Goal: Find specific page/section: Find specific page/section

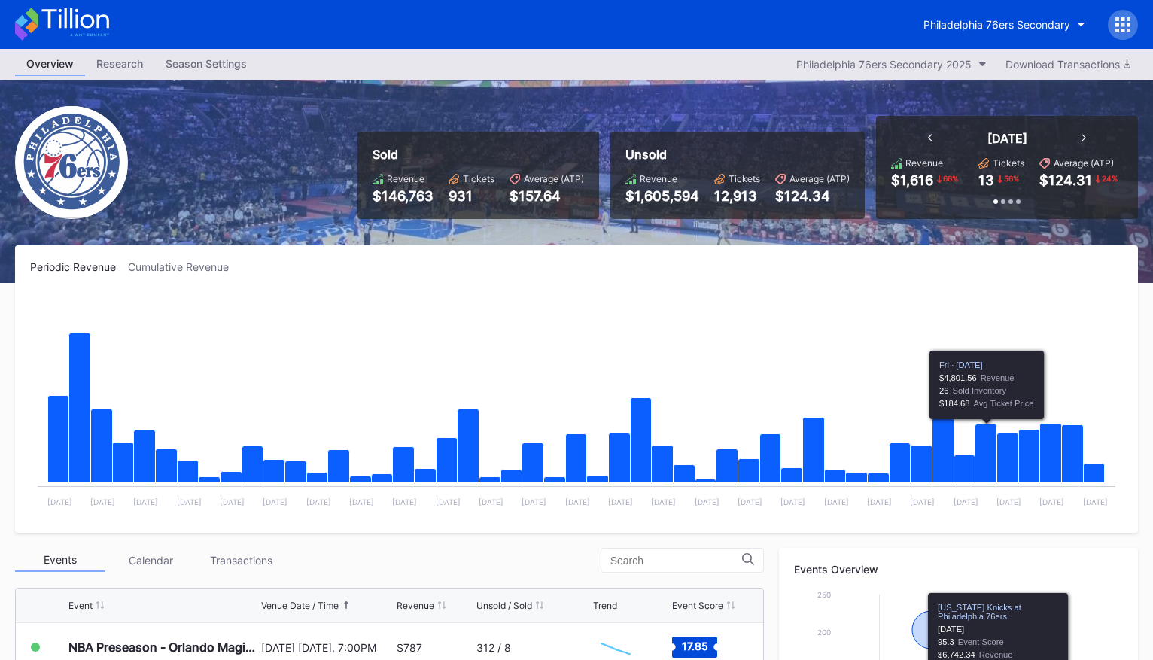
drag, startPoint x: 82, startPoint y: 22, endPoint x: 123, endPoint y: 14, distance: 42.2
click at [82, 22] on icon at bounding box center [74, 18] width 67 height 20
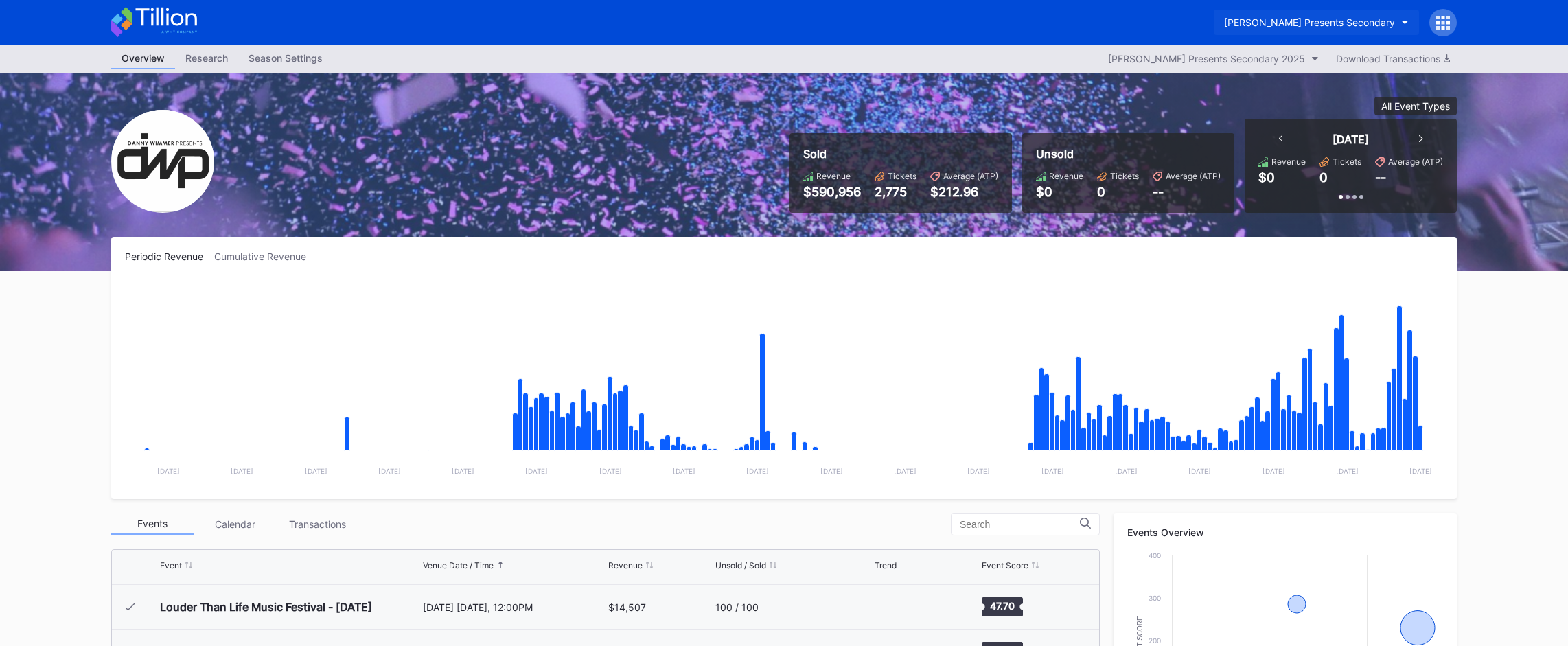
click at [1351, 27] on div "Danny Wimmer Presents Secondary" at bounding box center [1309, 22] width 171 height 12
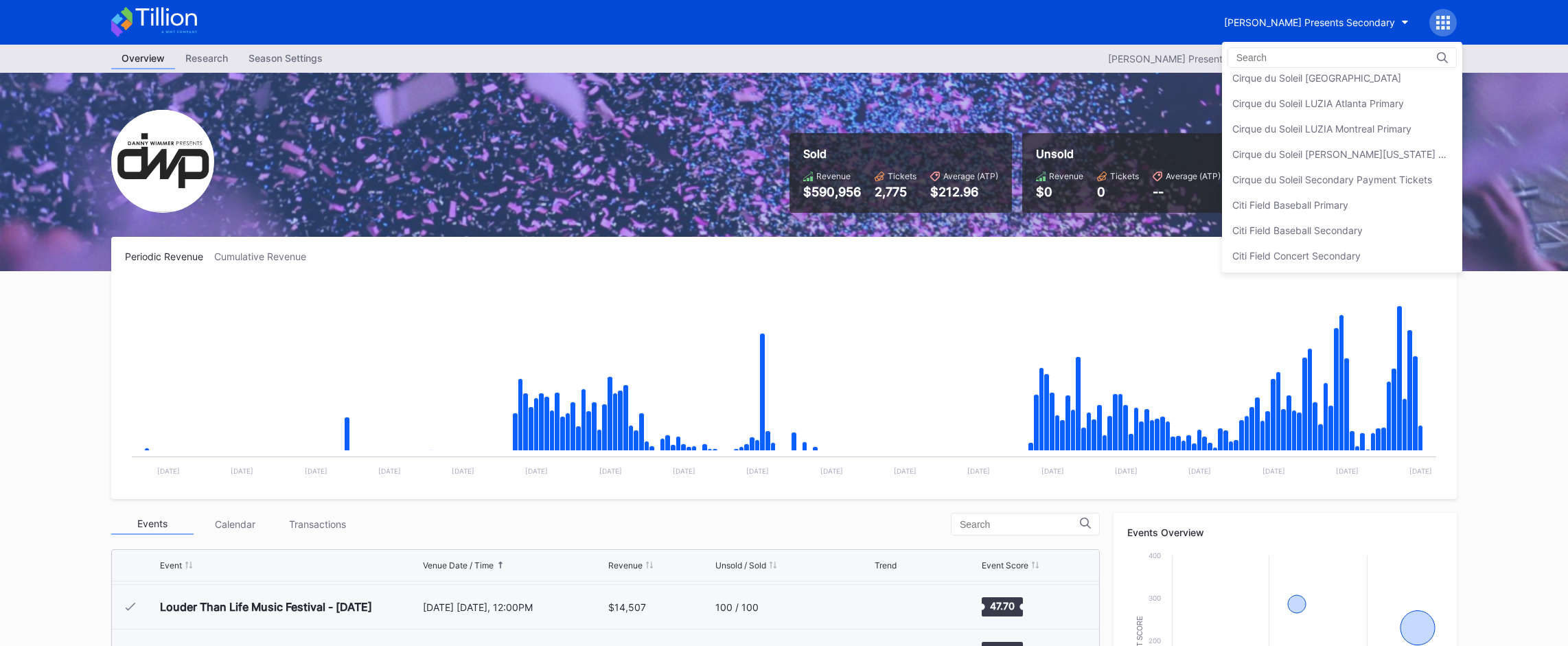
scroll to position [665, 0]
click at [1318, 160] on div "Cirque du Soleil Secondary Payment Tickets" at bounding box center [1332, 158] width 200 height 12
